Goal: Task Accomplishment & Management: Complete application form

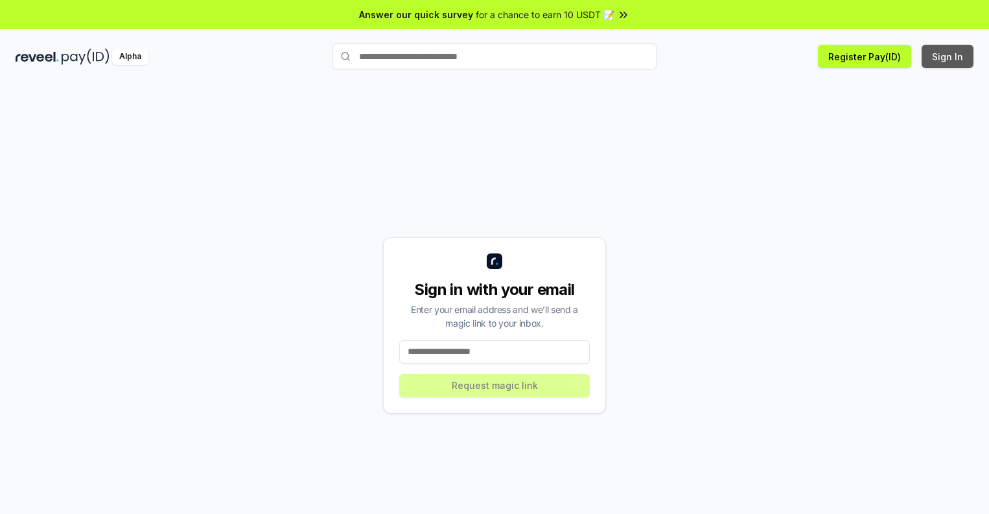
click at [948, 56] on button "Sign In" at bounding box center [947, 56] width 52 height 23
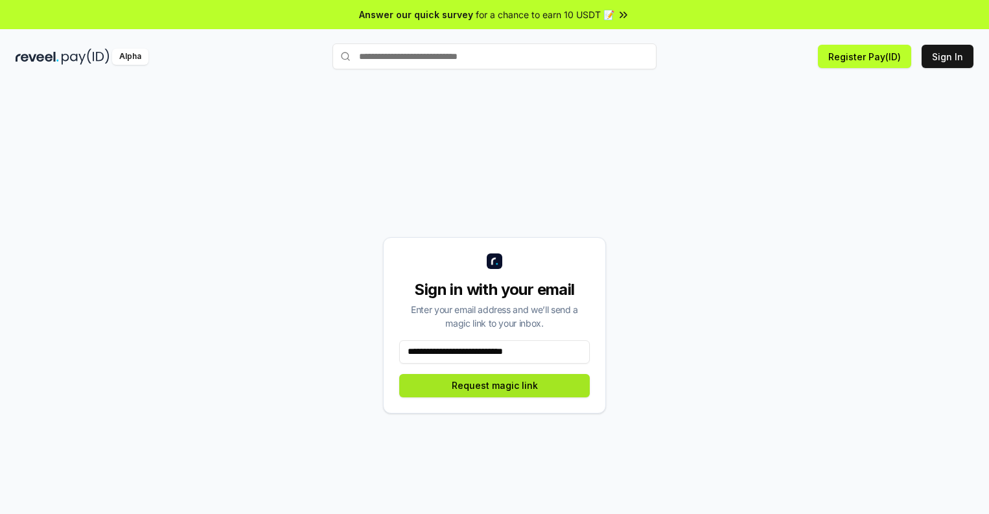
type input "**********"
click at [494, 385] on button "Request magic link" at bounding box center [494, 385] width 190 height 23
